Goal: Task Accomplishment & Management: Use online tool/utility

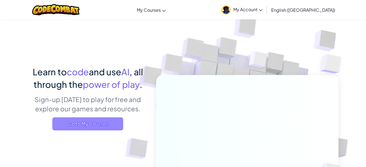
click at [114, 121] on span "Go to My Courses" at bounding box center [87, 123] width 71 height 13
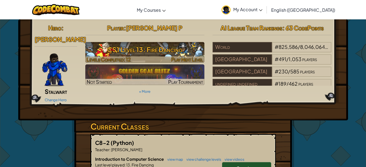
click at [115, 50] on h3 "CS1 Level 13: Fire Dancing" at bounding box center [144, 49] width 119 height 12
